Goal: Task Accomplishment & Management: Complete application form

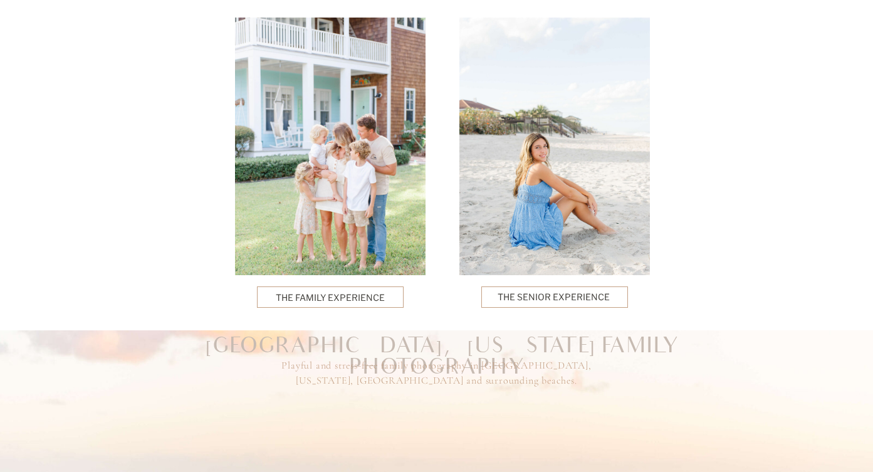
scroll to position [3246, 0]
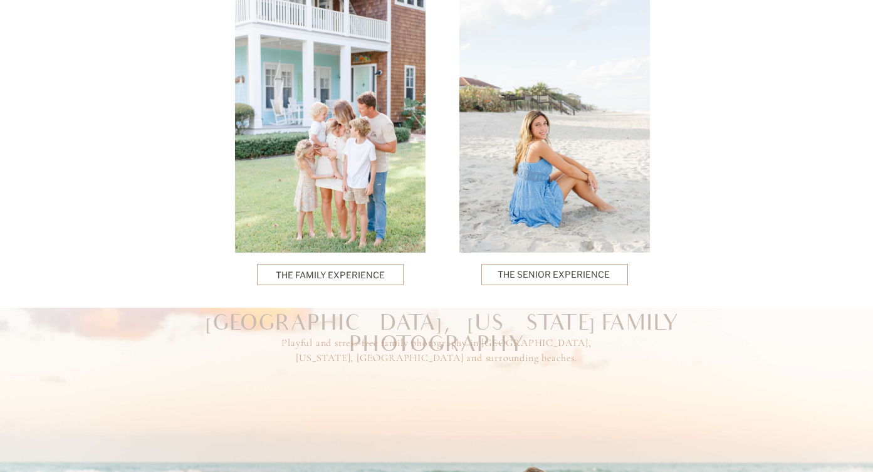
click at [583, 273] on p "The Senior Experience" at bounding box center [555, 275] width 114 height 14
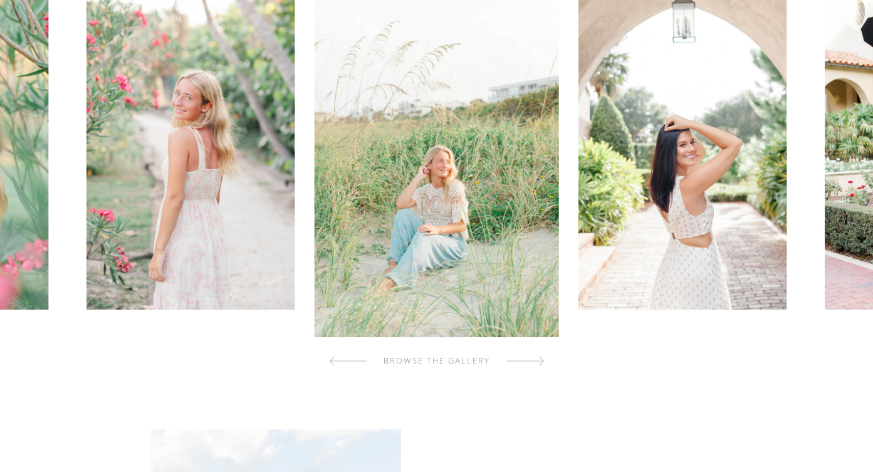
scroll to position [439, 0]
click at [532, 364] on div at bounding box center [525, 360] width 38 height 25
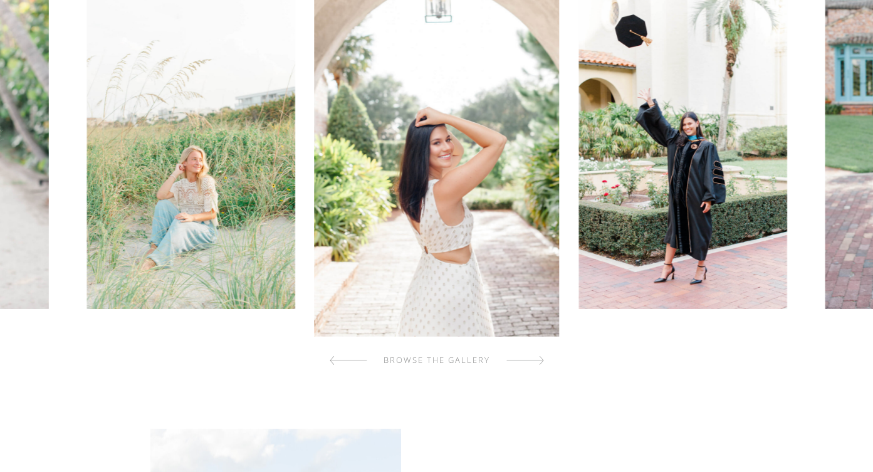
click at [532, 364] on div at bounding box center [525, 360] width 38 height 25
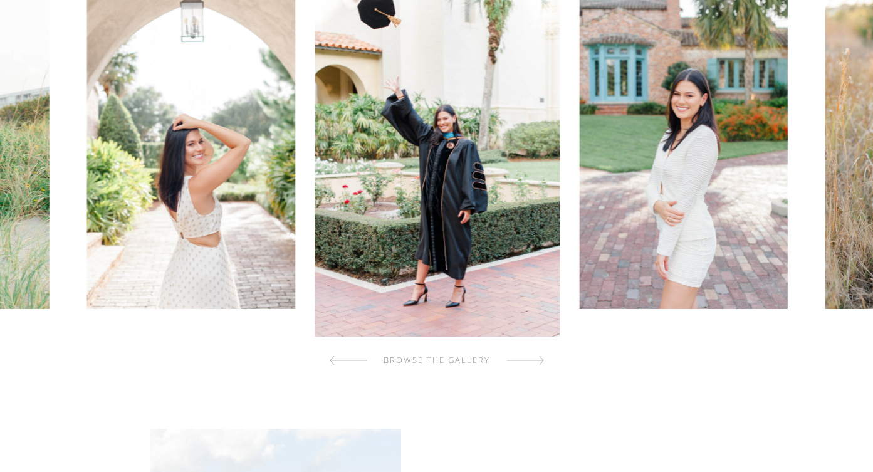
click at [532, 364] on div at bounding box center [525, 360] width 38 height 25
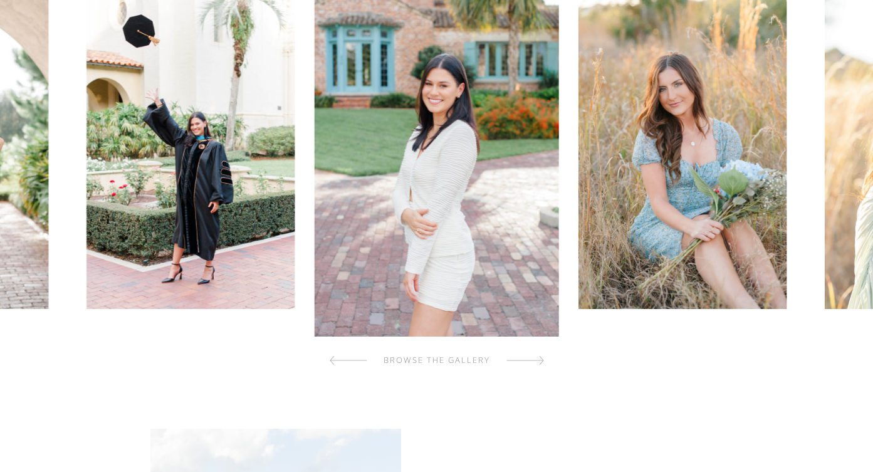
click at [532, 364] on div at bounding box center [525, 360] width 38 height 25
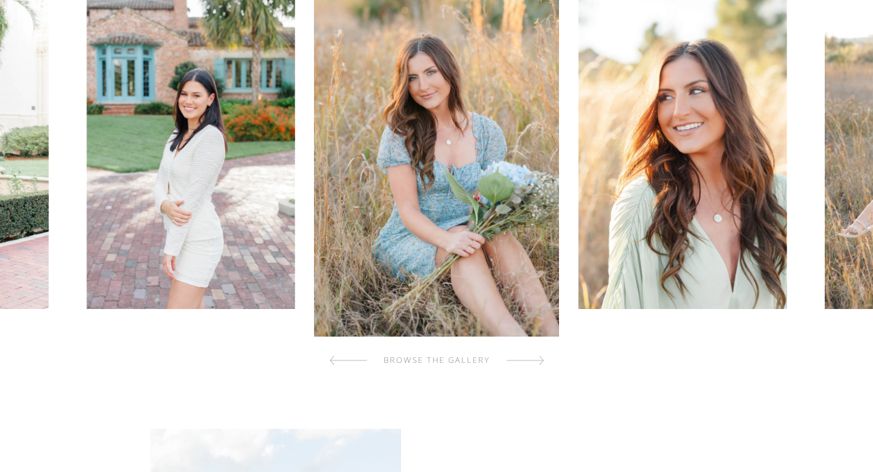
click at [531, 364] on div at bounding box center [525, 360] width 38 height 25
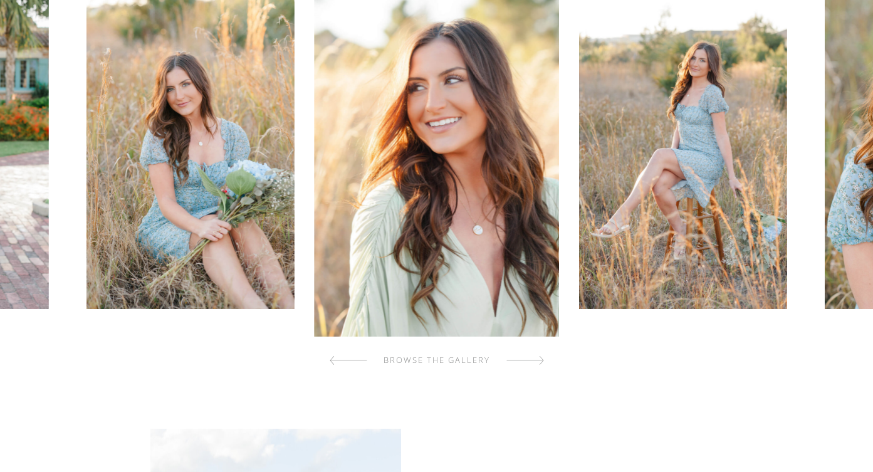
click at [531, 364] on div at bounding box center [525, 360] width 38 height 25
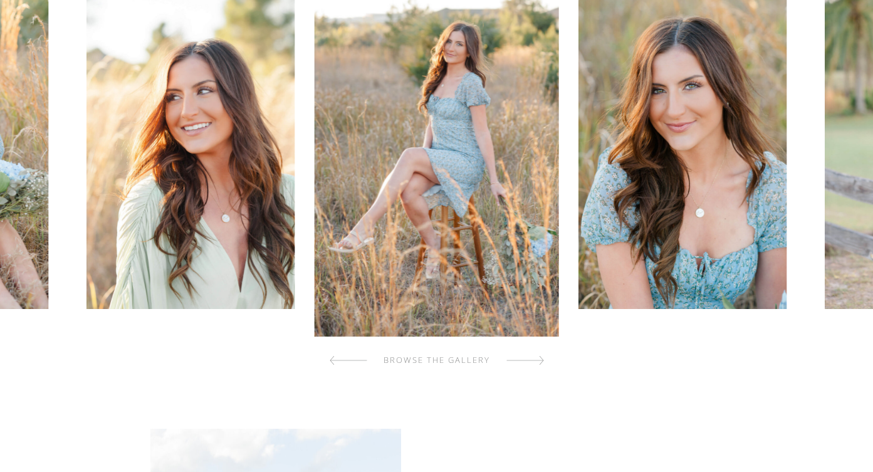
click at [531, 364] on div at bounding box center [525, 360] width 38 height 25
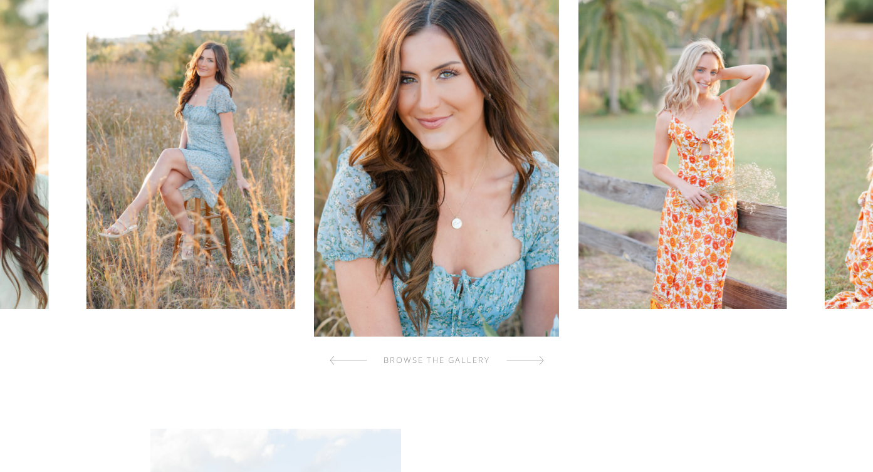
click at [531, 364] on div at bounding box center [525, 360] width 38 height 25
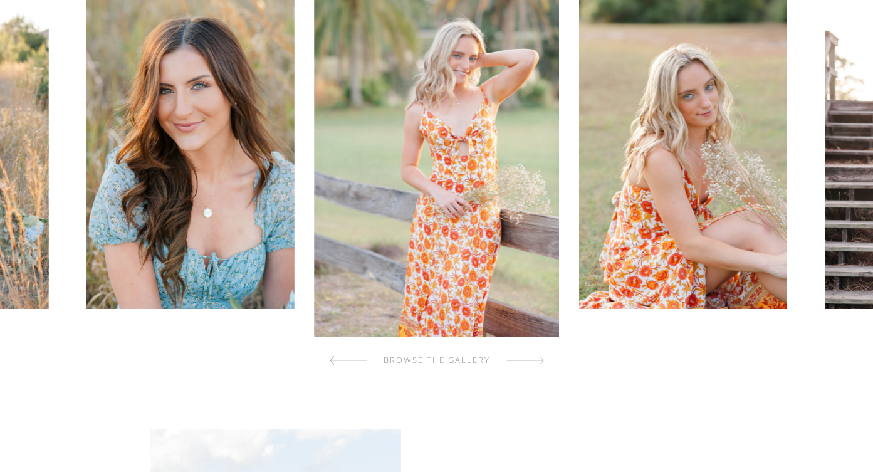
click at [531, 364] on div at bounding box center [525, 360] width 38 height 25
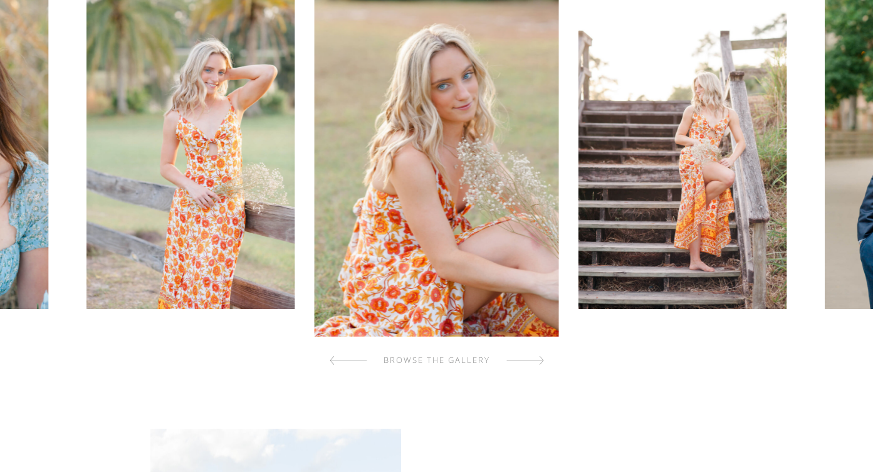
click at [531, 364] on div at bounding box center [525, 360] width 38 height 25
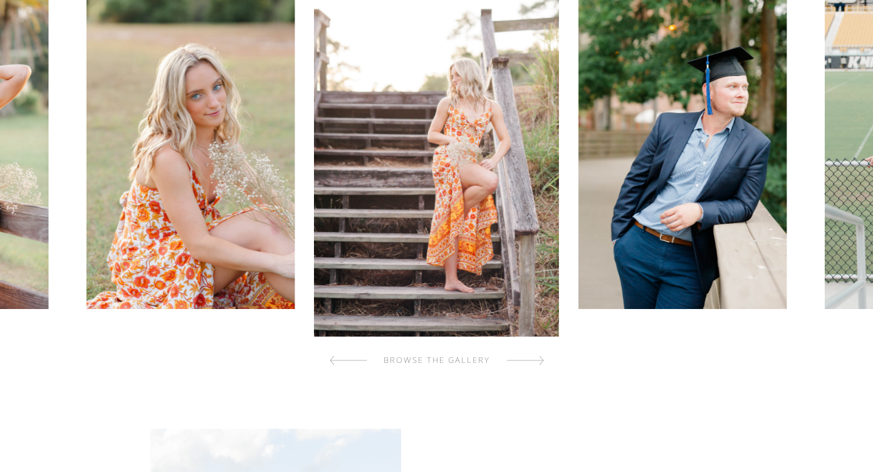
click at [531, 364] on div at bounding box center [525, 360] width 38 height 25
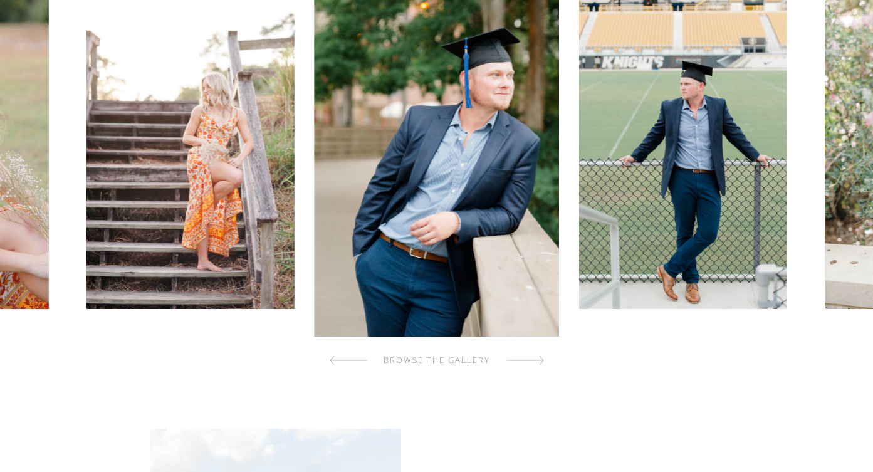
click at [531, 364] on div at bounding box center [525, 360] width 38 height 25
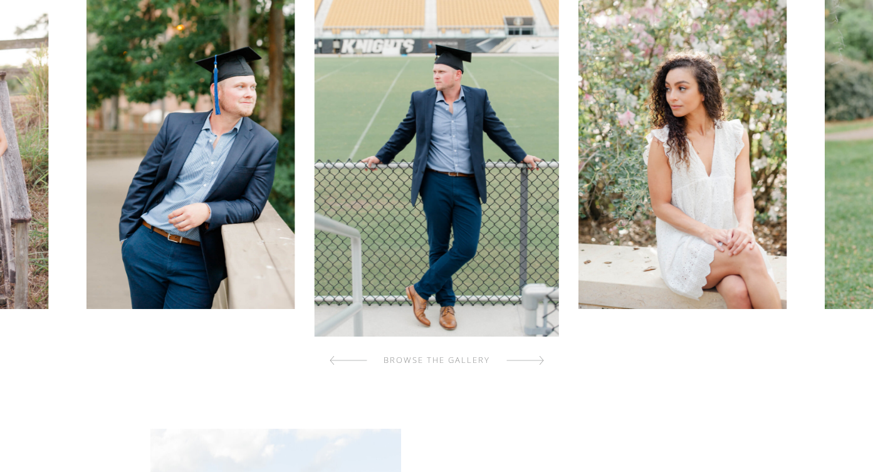
click at [531, 365] on div at bounding box center [525, 360] width 38 height 25
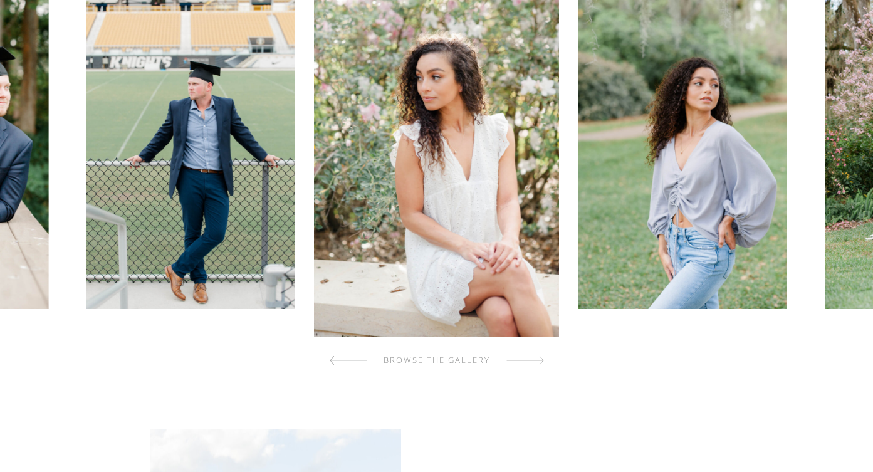
click at [531, 365] on div at bounding box center [525, 360] width 38 height 25
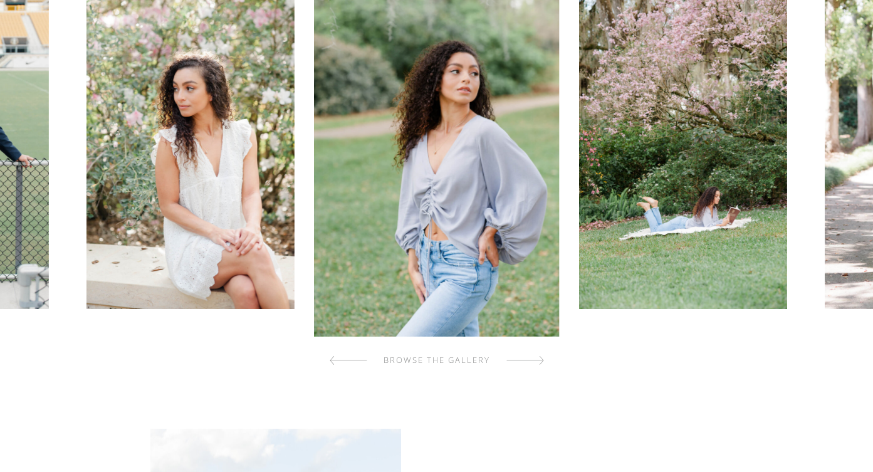
click at [531, 365] on div at bounding box center [525, 360] width 38 height 25
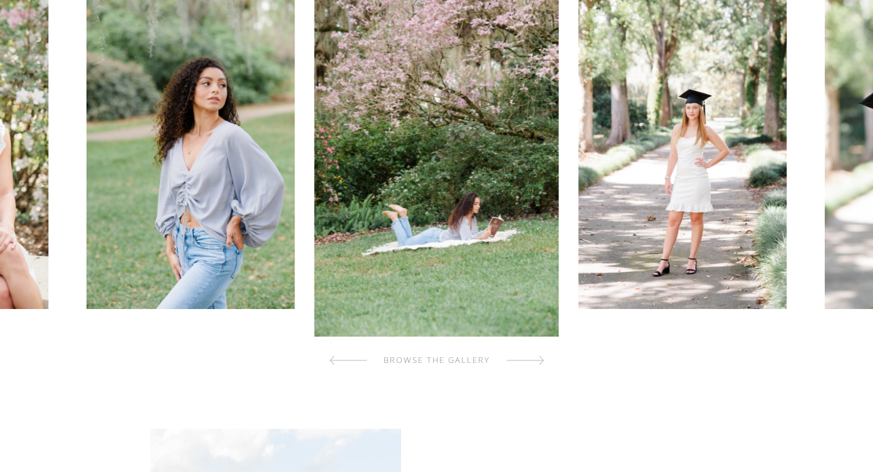
click at [531, 365] on div at bounding box center [525, 360] width 38 height 25
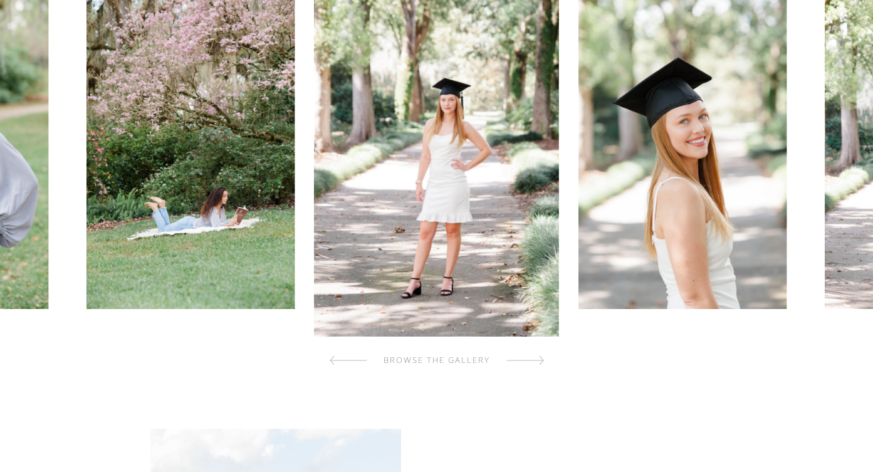
click at [531, 365] on div at bounding box center [525, 360] width 38 height 25
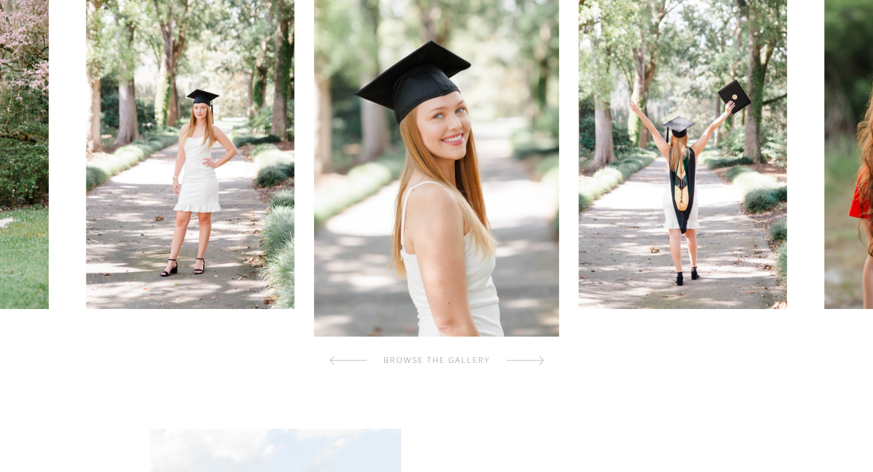
click at [531, 366] on div at bounding box center [525, 360] width 38 height 25
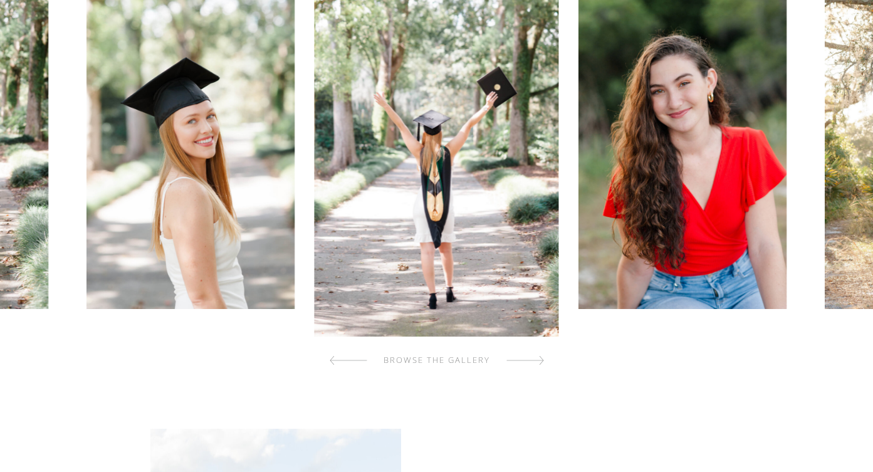
click at [532, 367] on div at bounding box center [525, 360] width 38 height 25
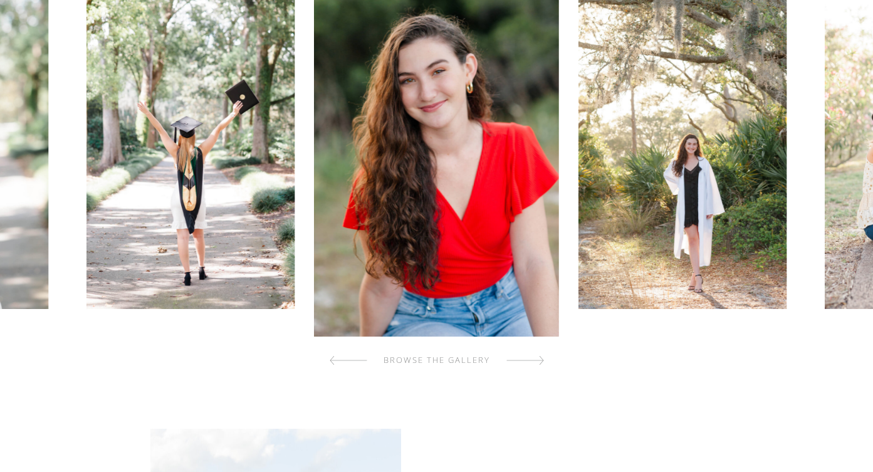
click at [532, 367] on div at bounding box center [525, 360] width 38 height 25
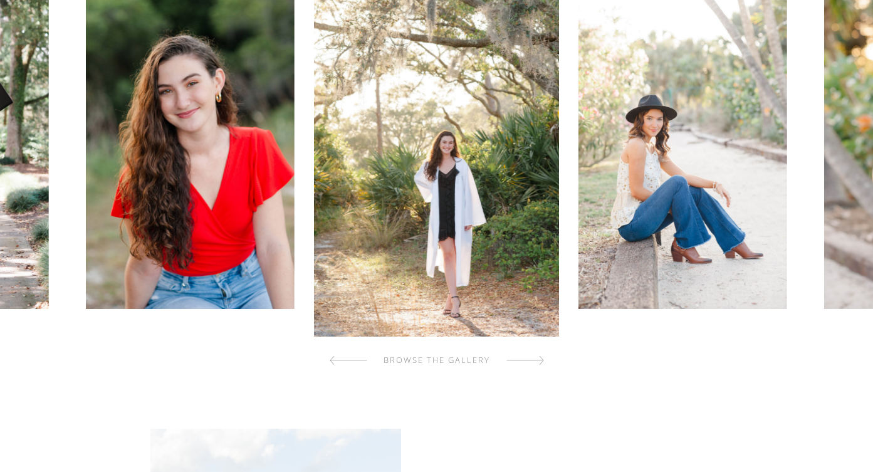
click at [532, 367] on div at bounding box center [525, 360] width 38 height 25
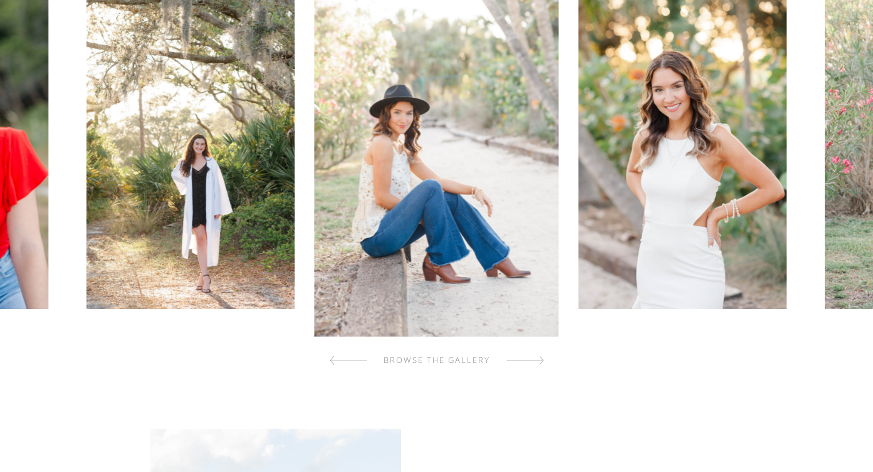
click at [532, 367] on div at bounding box center [525, 360] width 38 height 25
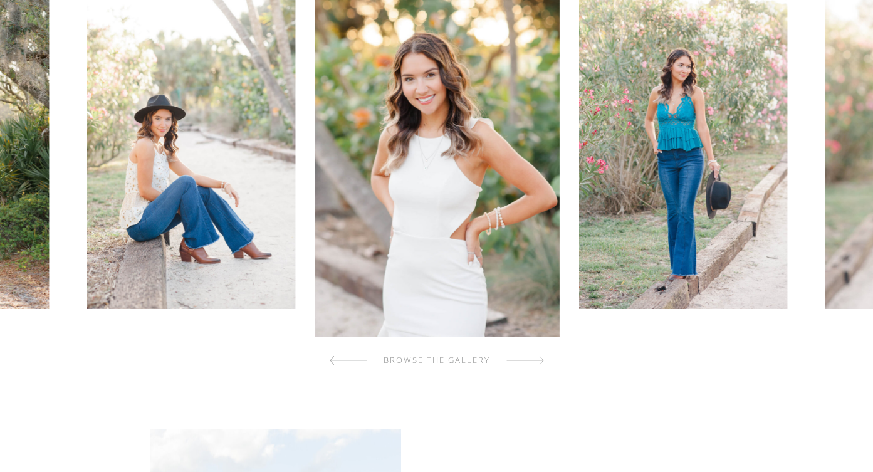
click at [532, 367] on div at bounding box center [525, 360] width 38 height 25
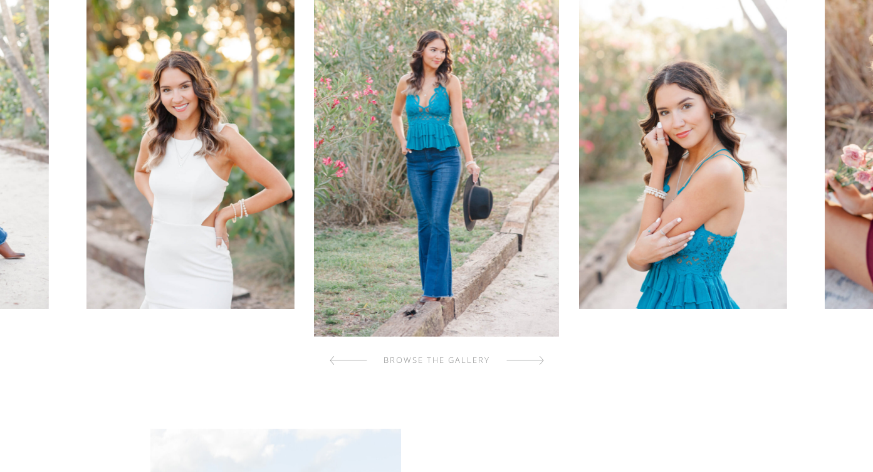
click at [532, 368] on div at bounding box center [525, 360] width 38 height 25
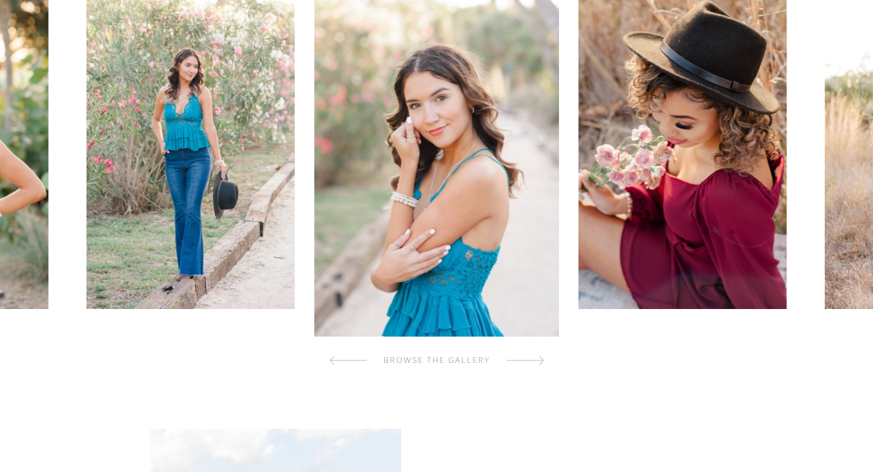
click at [532, 368] on div at bounding box center [525, 360] width 38 height 25
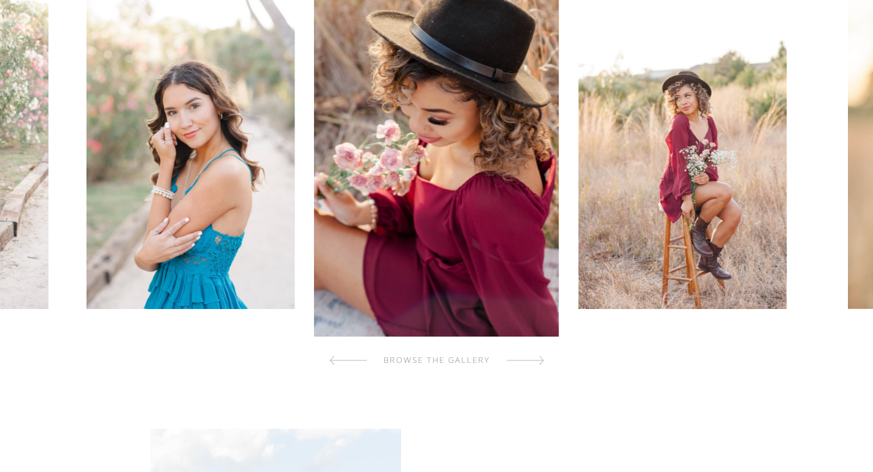
click at [532, 368] on div at bounding box center [525, 360] width 38 height 25
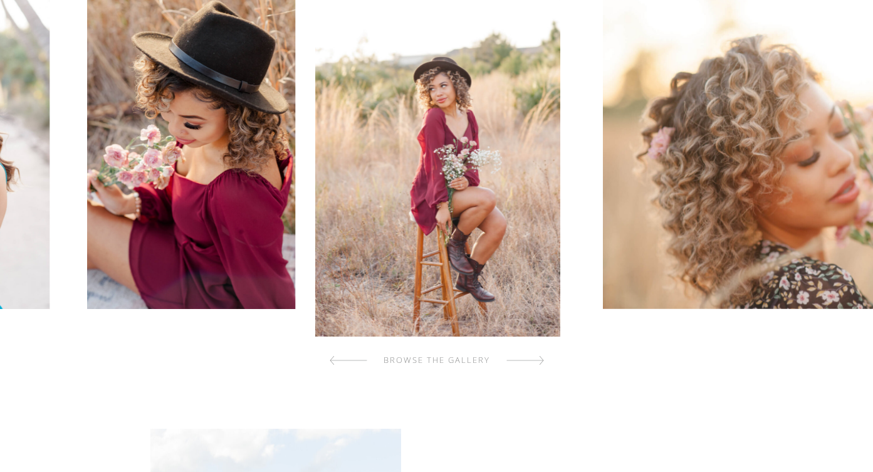
click at [532, 368] on div at bounding box center [525, 360] width 38 height 25
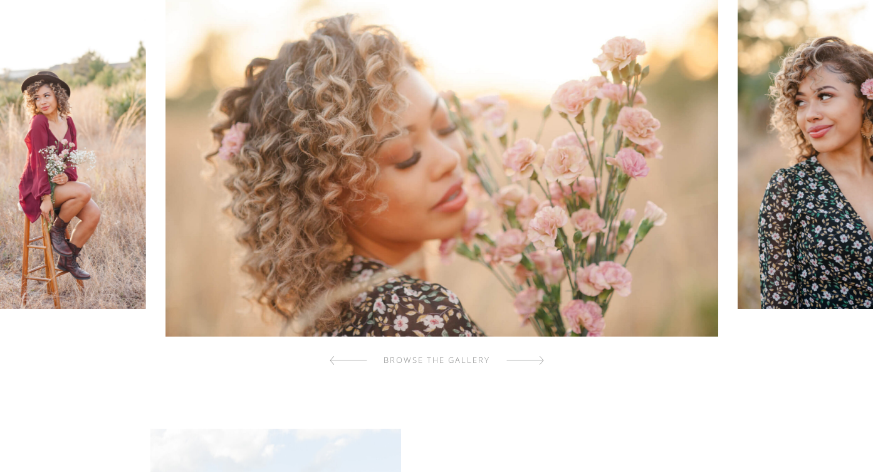
click at [532, 368] on div at bounding box center [525, 360] width 38 height 25
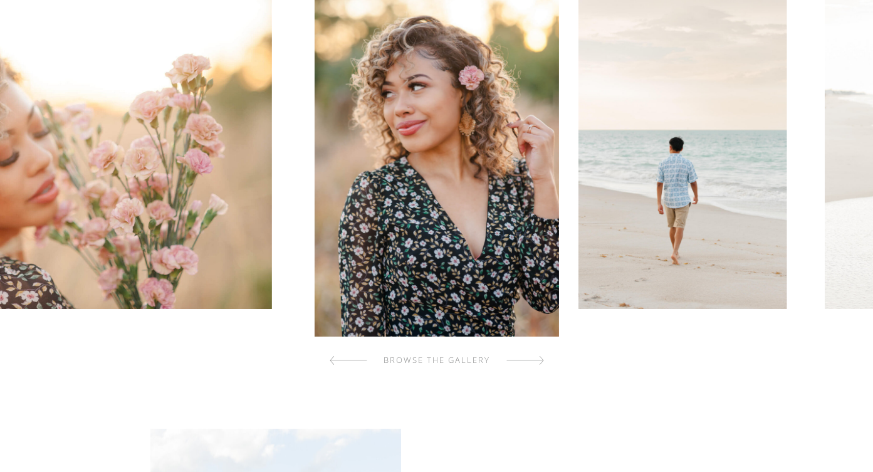
click at [532, 368] on div at bounding box center [525, 360] width 38 height 25
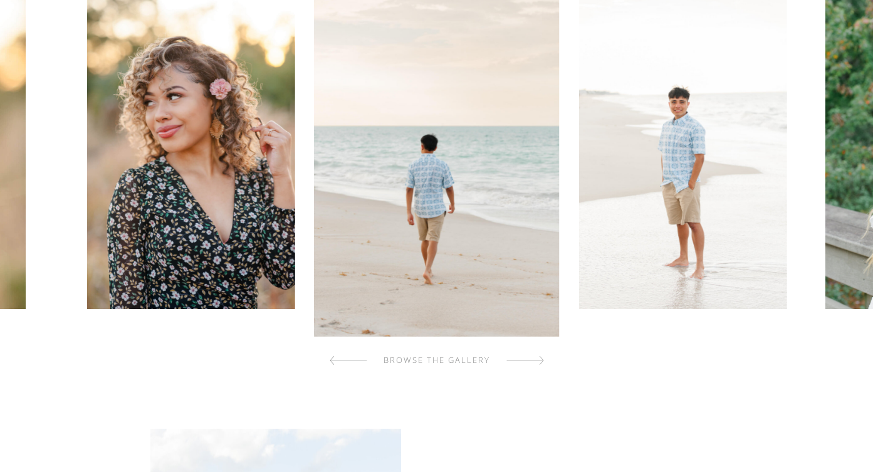
click at [532, 368] on div at bounding box center [525, 360] width 38 height 25
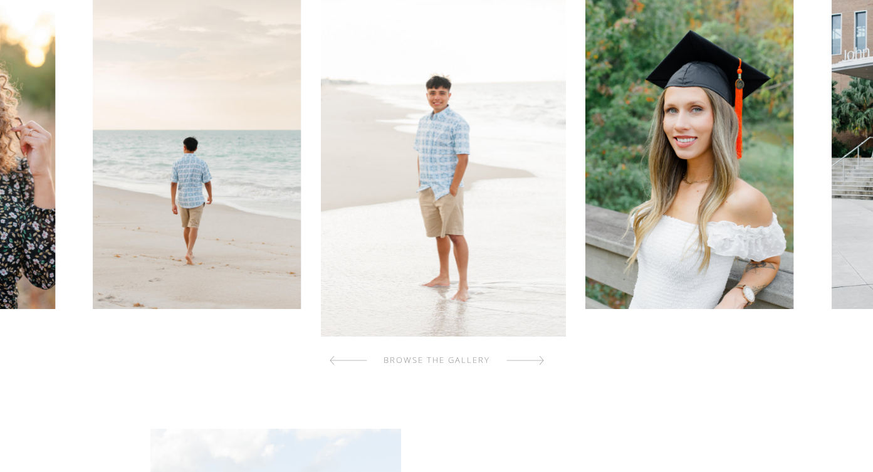
click at [532, 368] on div at bounding box center [525, 360] width 38 height 25
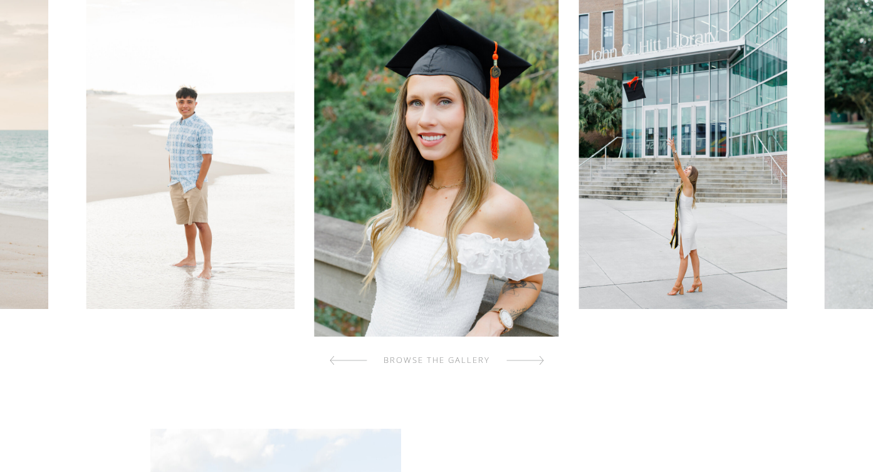
click at [532, 368] on div at bounding box center [525, 360] width 38 height 25
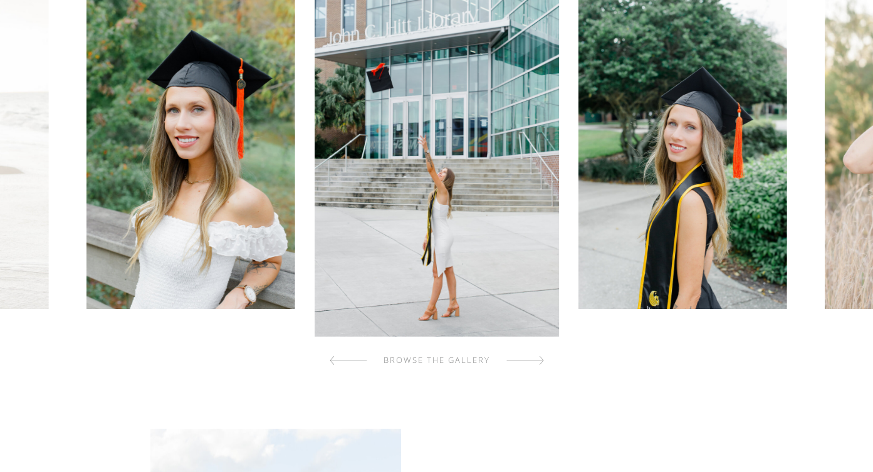
click at [532, 368] on div at bounding box center [525, 360] width 38 height 25
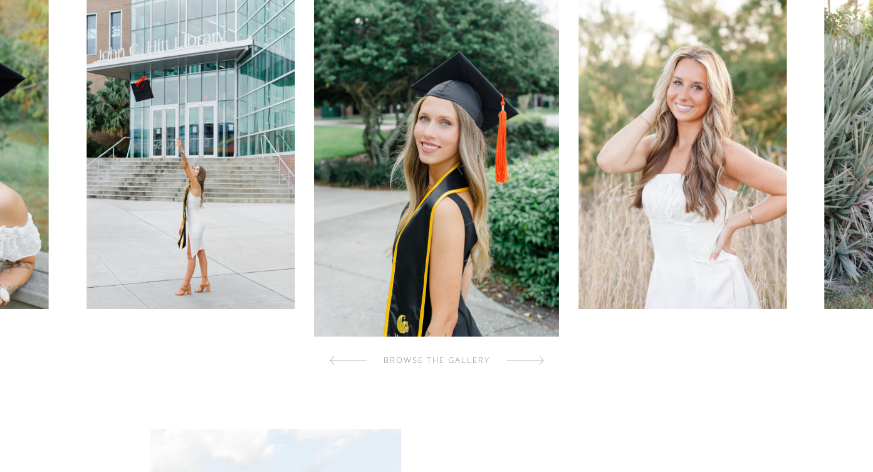
click at [532, 368] on div at bounding box center [525, 360] width 38 height 25
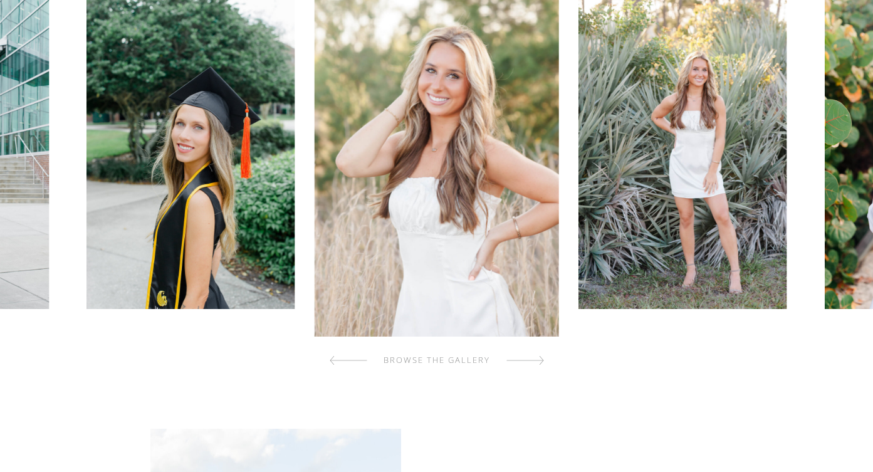
click at [532, 368] on div at bounding box center [525, 360] width 38 height 25
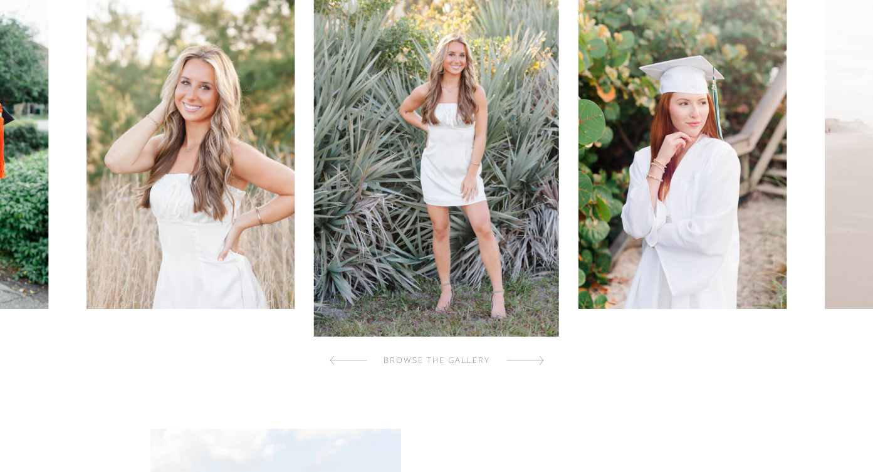
click at [532, 368] on div at bounding box center [525, 360] width 38 height 25
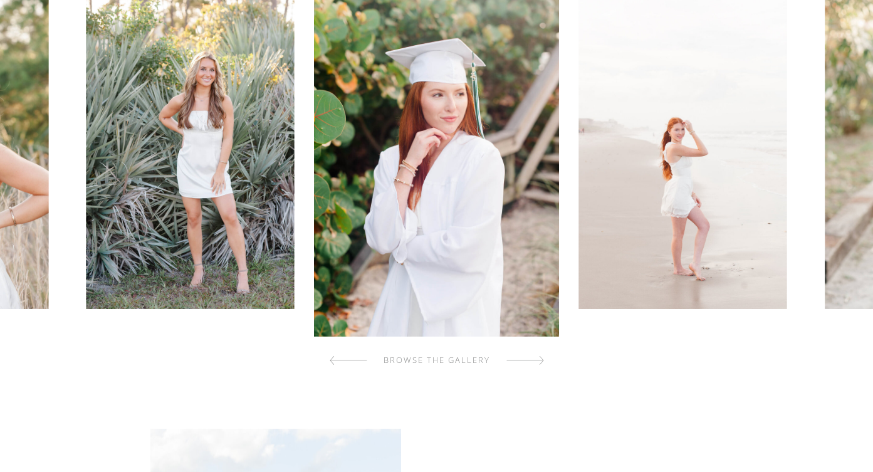
click at [532, 368] on div at bounding box center [525, 360] width 38 height 25
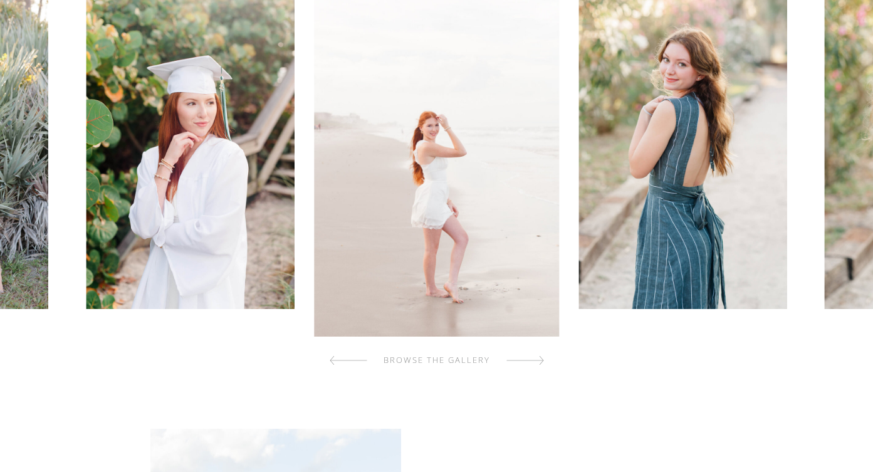
click at [532, 368] on div at bounding box center [525, 360] width 38 height 25
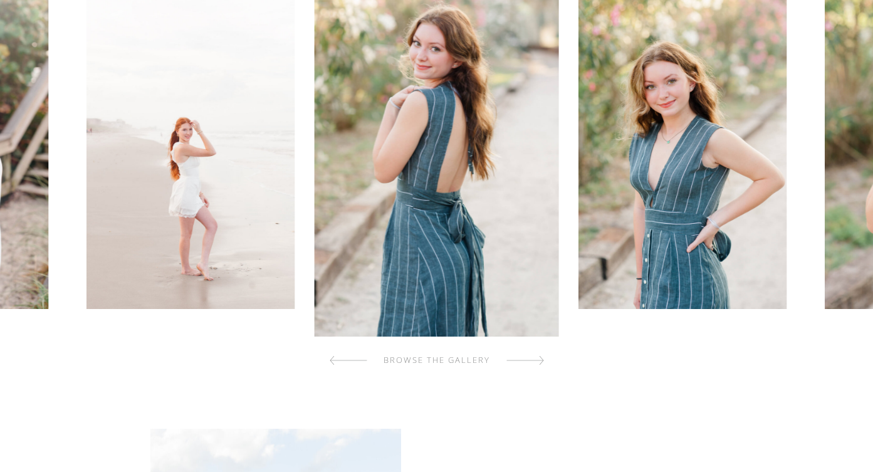
click at [532, 369] on div at bounding box center [525, 360] width 38 height 25
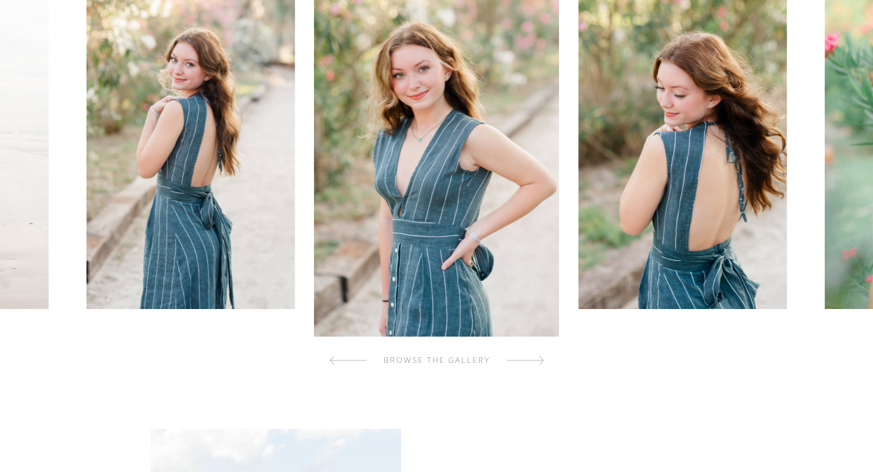
click at [532, 369] on div at bounding box center [525, 360] width 38 height 25
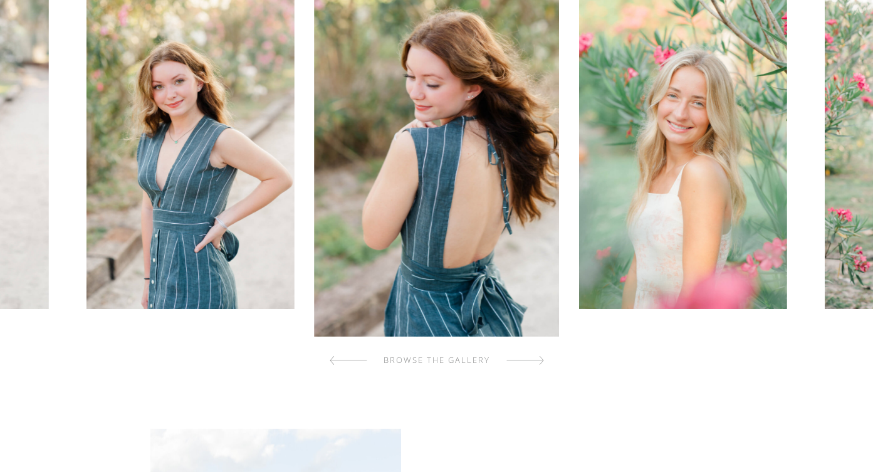
click at [532, 369] on div at bounding box center [525, 360] width 38 height 25
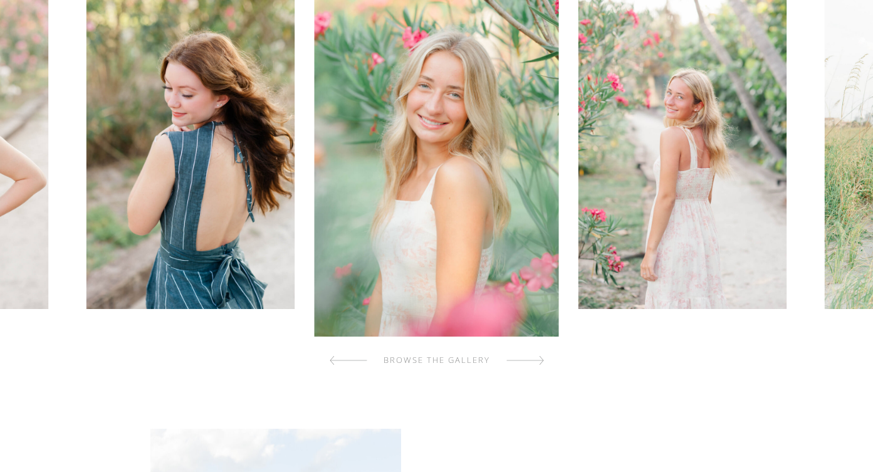
click at [532, 369] on div at bounding box center [525, 360] width 38 height 25
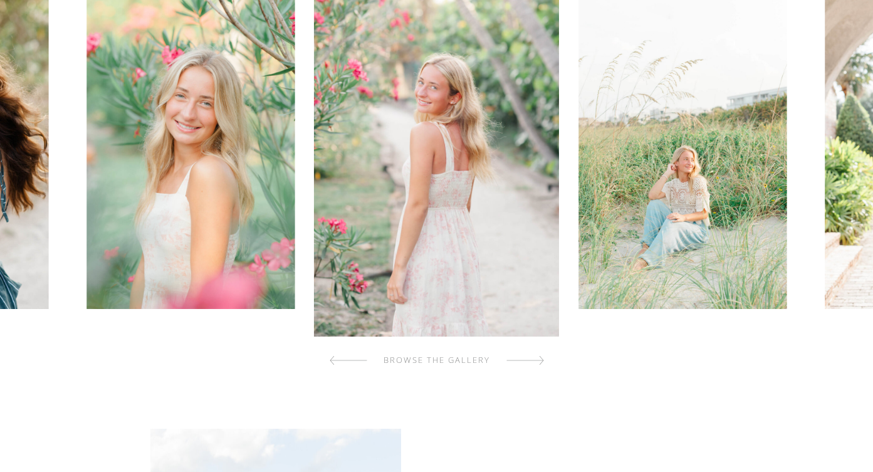
click at [532, 369] on div at bounding box center [525, 360] width 38 height 25
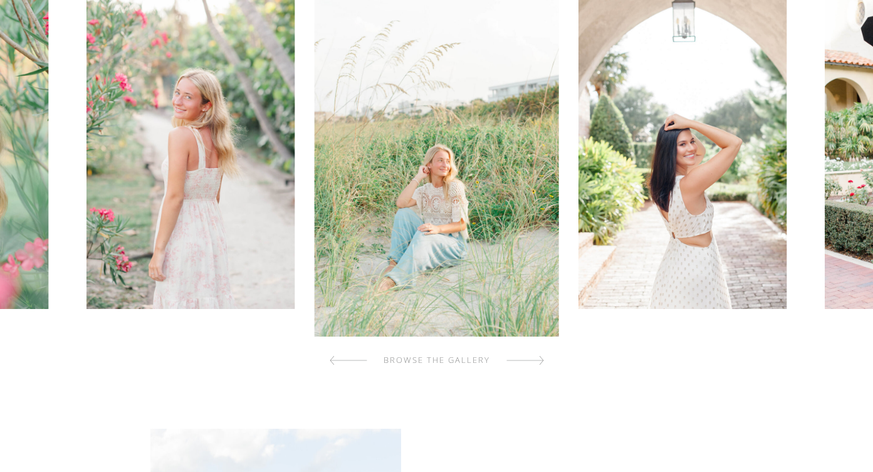
click at [532, 369] on div at bounding box center [525, 360] width 38 height 25
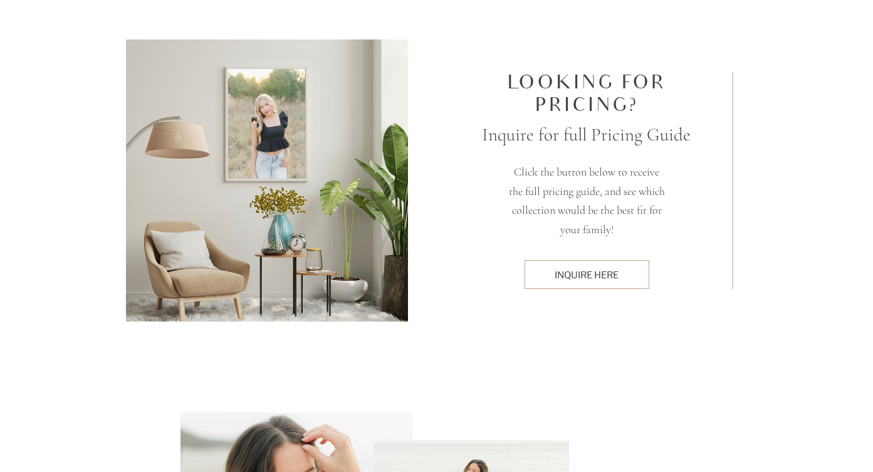
scroll to position [3671, 0]
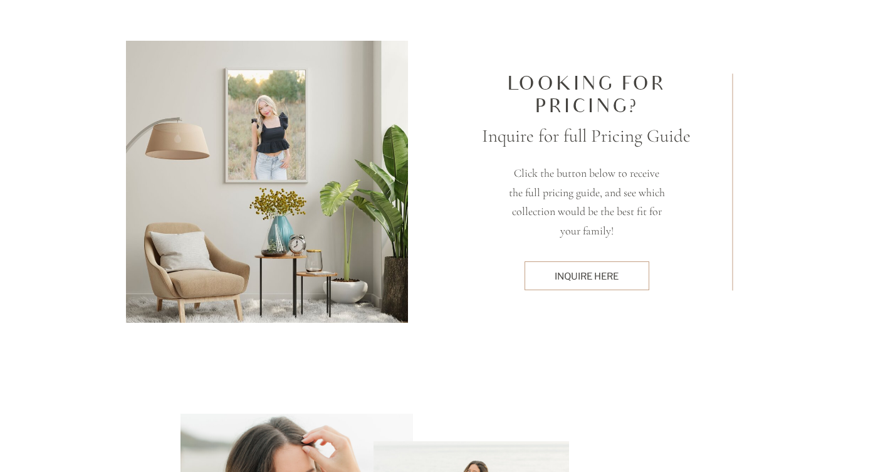
click at [586, 285] on div at bounding box center [587, 275] width 125 height 29
click at [582, 279] on div "Inquire here" at bounding box center [587, 276] width 112 height 13
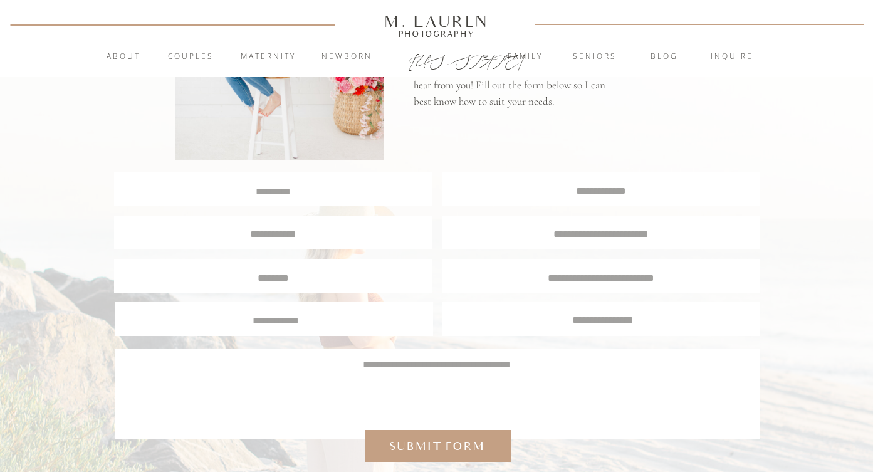
scroll to position [142, 0]
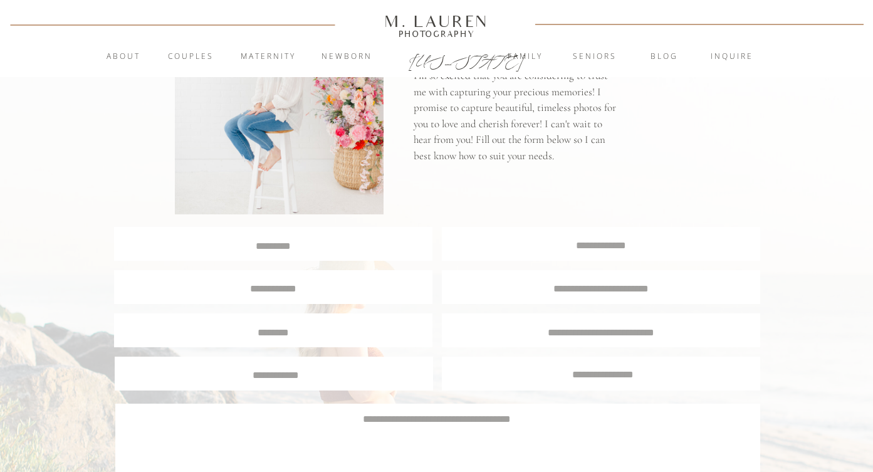
click at [304, 251] on div at bounding box center [273, 244] width 318 height 34
click at [303, 251] on div at bounding box center [273, 244] width 318 height 34
click at [303, 250] on textarea at bounding box center [273, 245] width 317 height 12
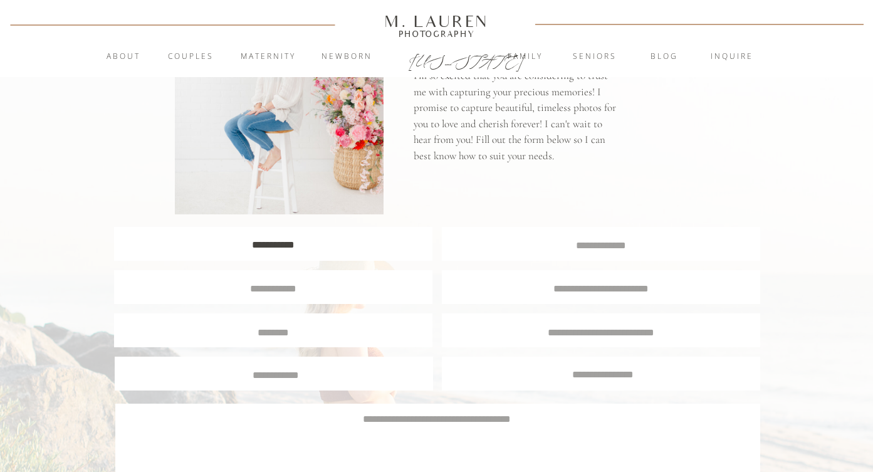
type textarea "**********"
type textarea "*"
type textarea "**********"
type textarea "********"
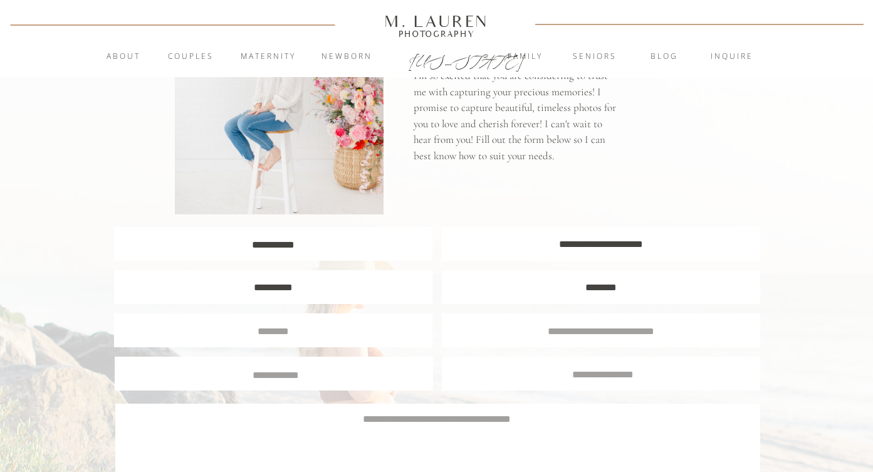
click at [254, 328] on textarea at bounding box center [273, 330] width 299 height 11
type textarea "**********"
type textarea "******"
type textarea "*"
click at [283, 374] on textarea at bounding box center [276, 373] width 299 height 11
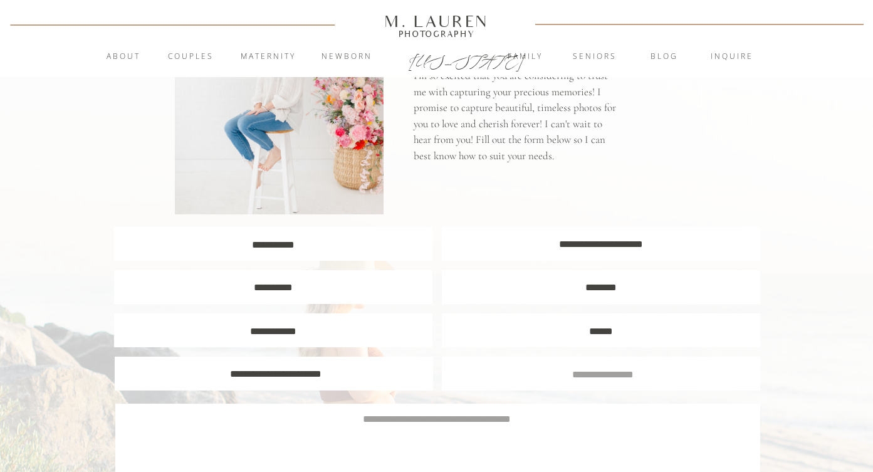
type textarea "**********"
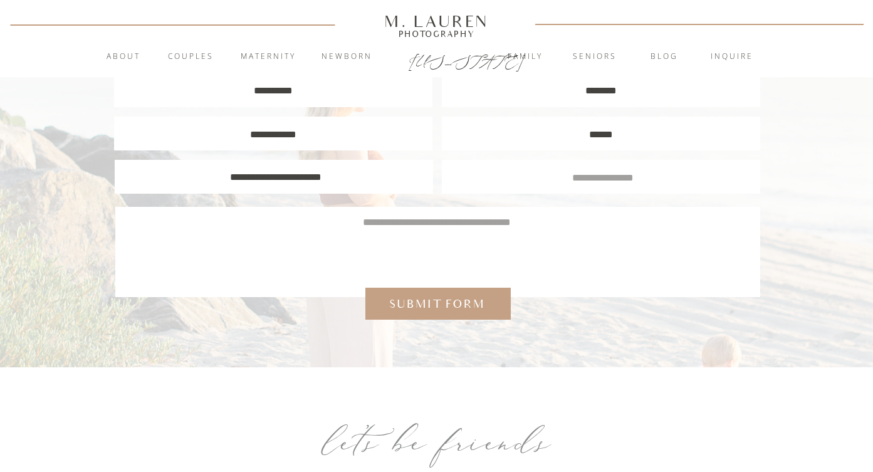
scroll to position [326, 0]
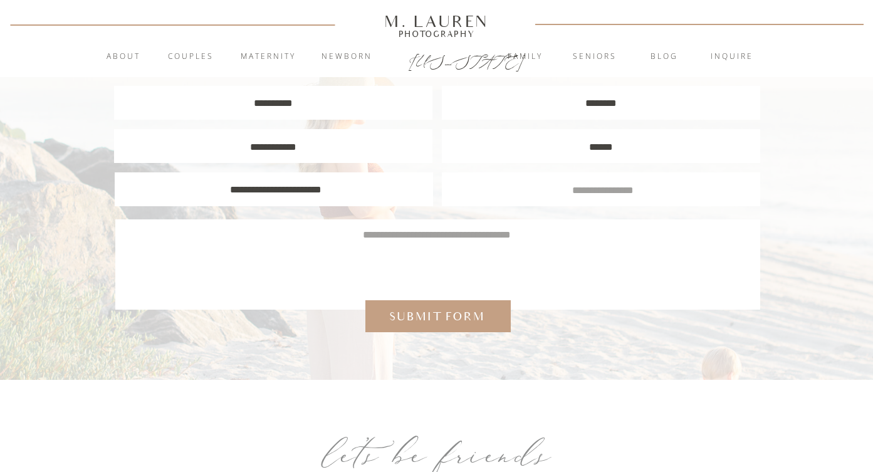
click at [556, 204] on div at bounding box center [601, 189] width 318 height 34
click at [548, 179] on div at bounding box center [601, 189] width 318 height 34
click at [548, 181] on div at bounding box center [601, 189] width 318 height 34
click at [549, 189] on textarea at bounding box center [603, 188] width 299 height 11
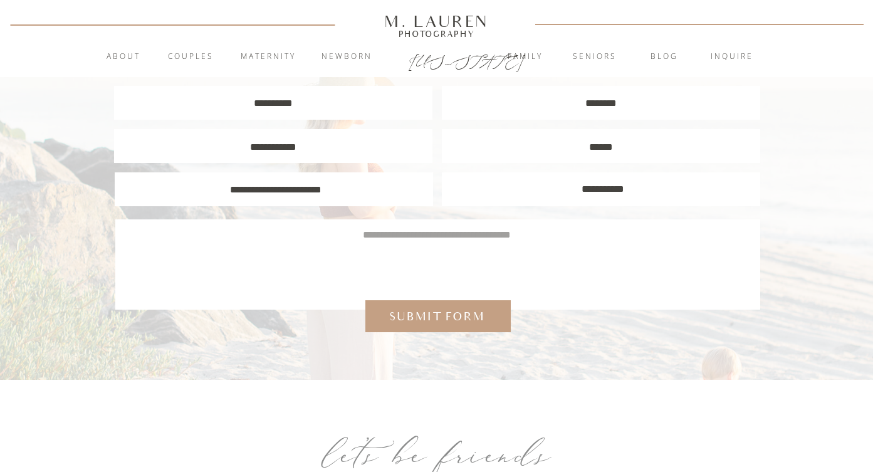
type textarea "**********"
click at [603, 249] on textarea at bounding box center [437, 258] width 608 height 60
type textarea "*"
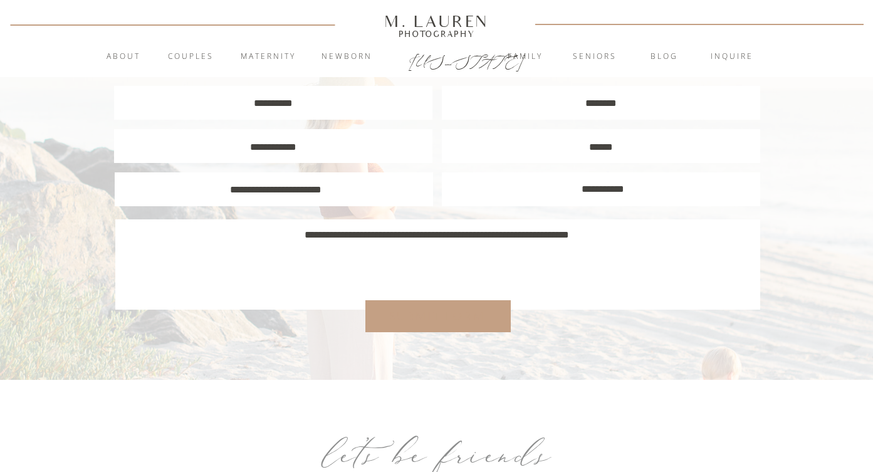
type textarea "**********"
click at [470, 312] on div "Submit form" at bounding box center [437, 316] width 107 height 16
